Goal: Task Accomplishment & Management: Manage account settings

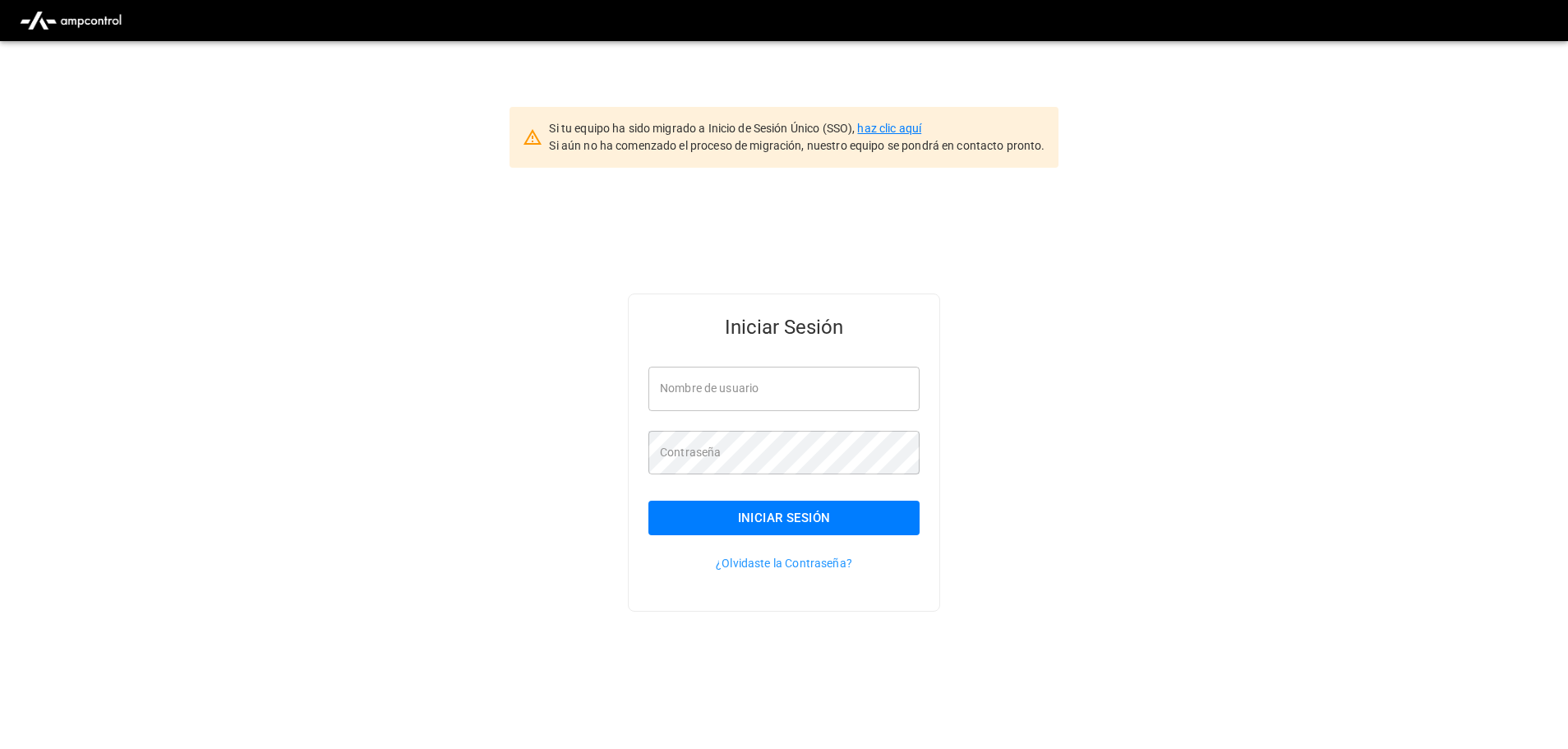
type input "**********"
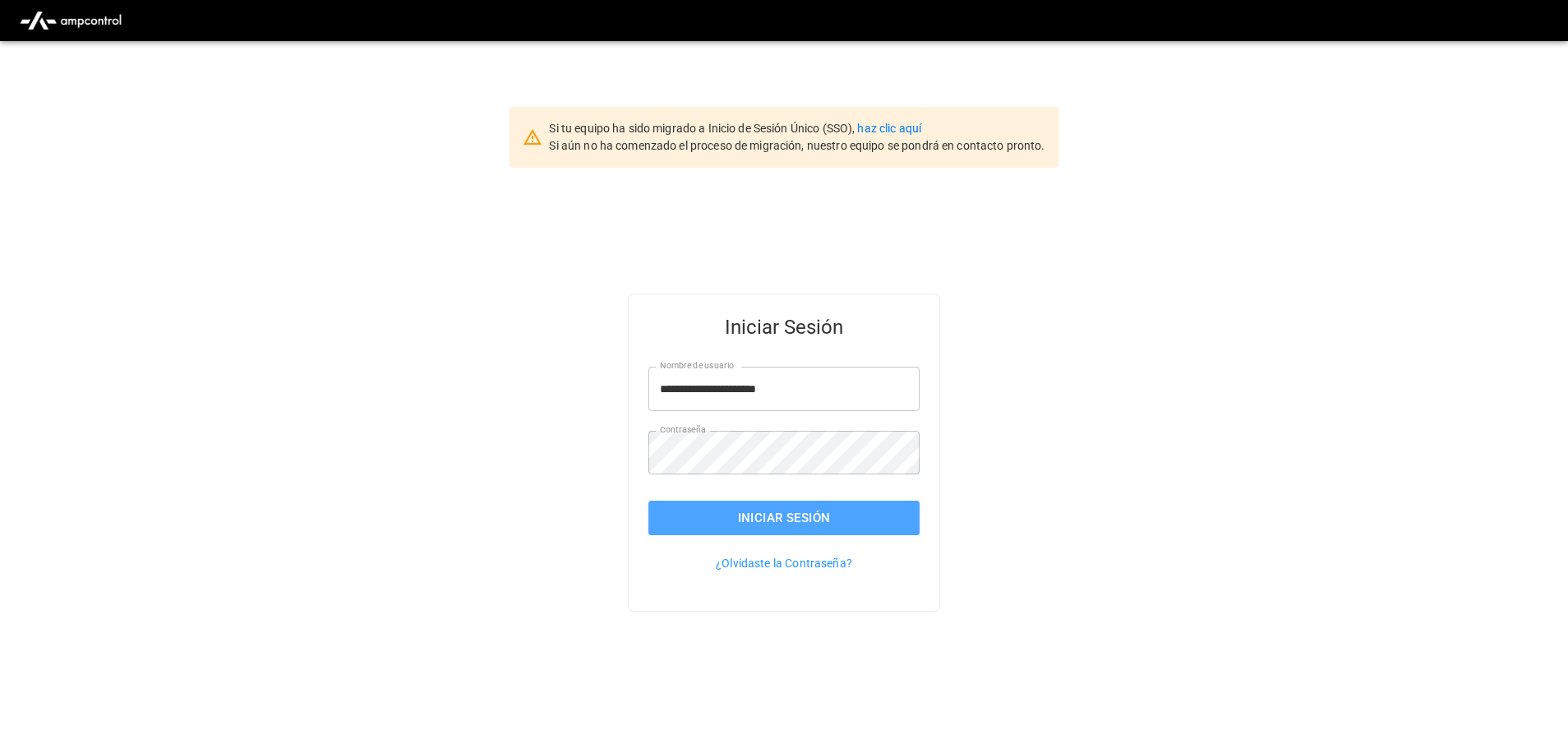
click at [873, 517] on button "Iniciar Sesión" at bounding box center [784, 518] width 271 height 35
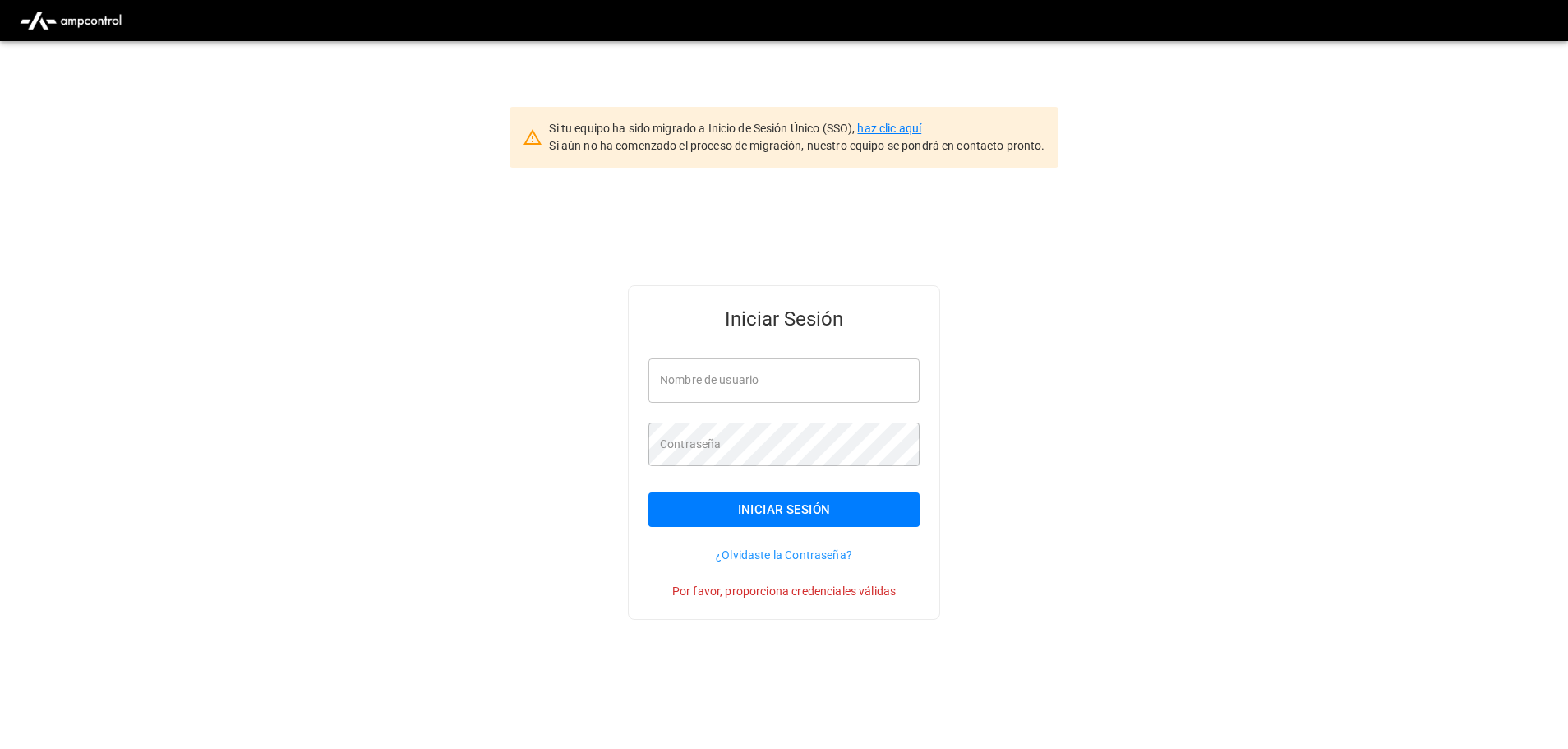
click at [909, 128] on link "haz clic aquí" at bounding box center [889, 129] width 64 height 14
